Goal: Task Accomplishment & Management: Manage account settings

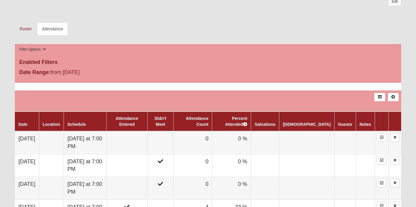
scroll to position [254, 0]
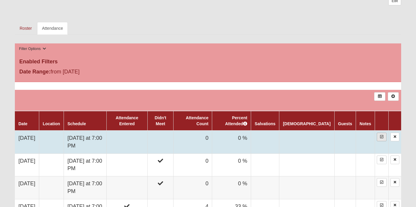
click at [378, 135] on link at bounding box center [382, 137] width 10 height 9
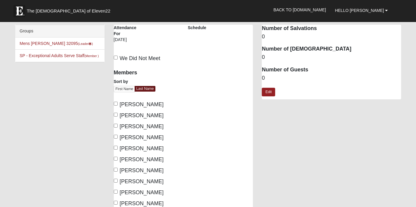
click at [116, 115] on input "[PERSON_NAME]" at bounding box center [116, 115] width 4 height 4
checkbox input "true"
click at [116, 147] on input "[PERSON_NAME]" at bounding box center [116, 148] width 4 height 4
checkbox input "true"
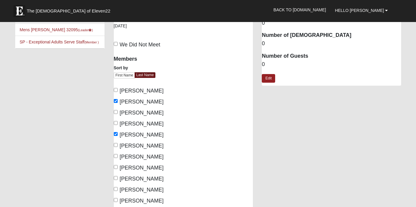
scroll to position [21, 0]
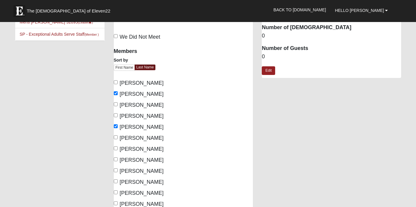
click at [116, 147] on input "[PERSON_NAME]" at bounding box center [116, 148] width 4 height 4
checkbox input "true"
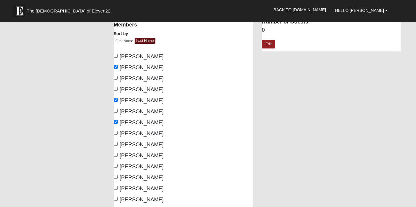
scroll to position [48, 0]
click at [116, 143] on input "[PERSON_NAME]" at bounding box center [116, 143] width 4 height 4
checkbox input "true"
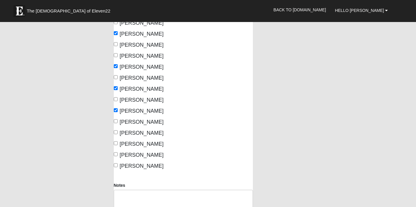
scroll to position [82, 0]
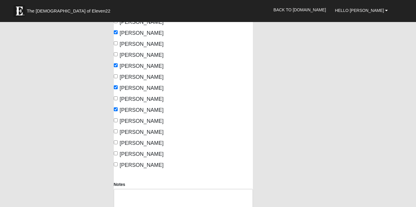
click at [115, 140] on label "[PERSON_NAME]" at bounding box center [139, 143] width 50 height 8
click at [115, 140] on input "[PERSON_NAME]" at bounding box center [116, 142] width 4 height 4
checkbox input "true"
click at [115, 162] on label "[PERSON_NAME]" at bounding box center [139, 165] width 50 height 8
click at [115, 162] on input "[PERSON_NAME]" at bounding box center [116, 164] width 4 height 4
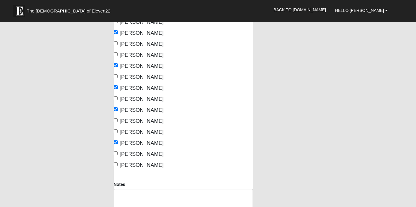
checkbox input "true"
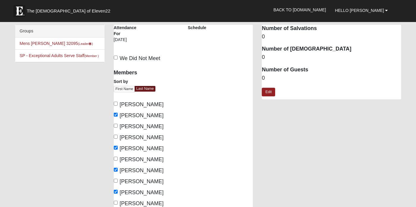
scroll to position [0, 0]
click at [269, 90] on link "Edit" at bounding box center [268, 92] width 13 height 9
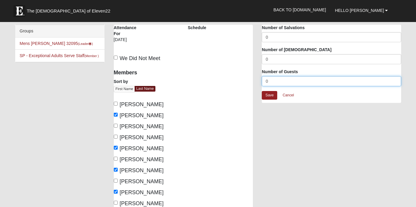
click at [273, 83] on input "0" at bounding box center [331, 81] width 139 height 10
type input "6"
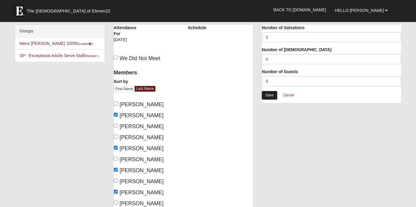
click at [268, 97] on link "Save" at bounding box center [269, 95] width 15 height 9
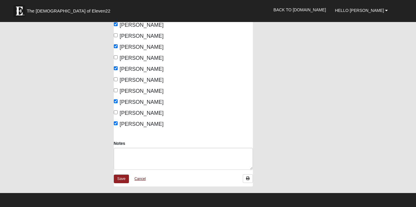
scroll to position [124, 0]
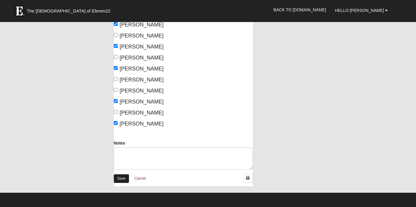
click at [122, 176] on link "Save" at bounding box center [121, 178] width 15 height 9
